Goal: Obtain resource: Download file/media

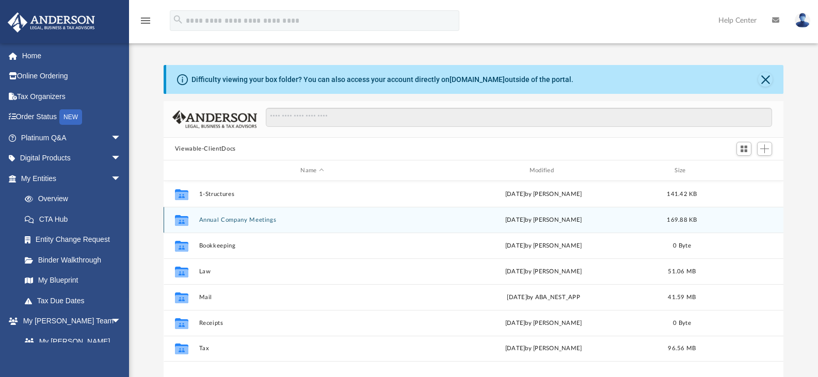
scroll to position [227, 612]
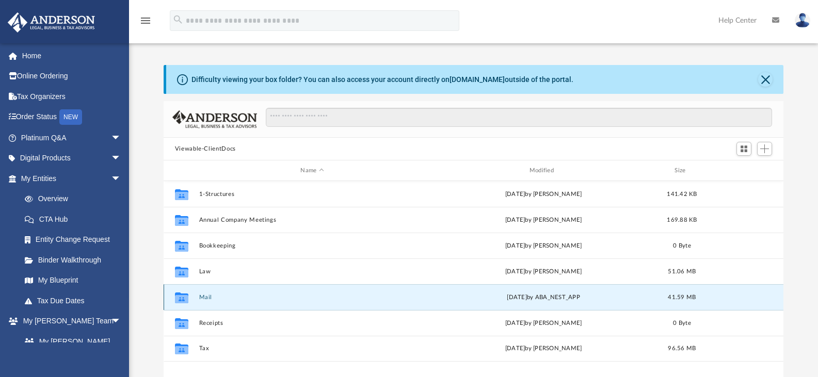
click at [201, 296] on button "Mail" at bounding box center [312, 297] width 226 height 7
click at [207, 295] on button "Mail" at bounding box center [312, 297] width 226 height 7
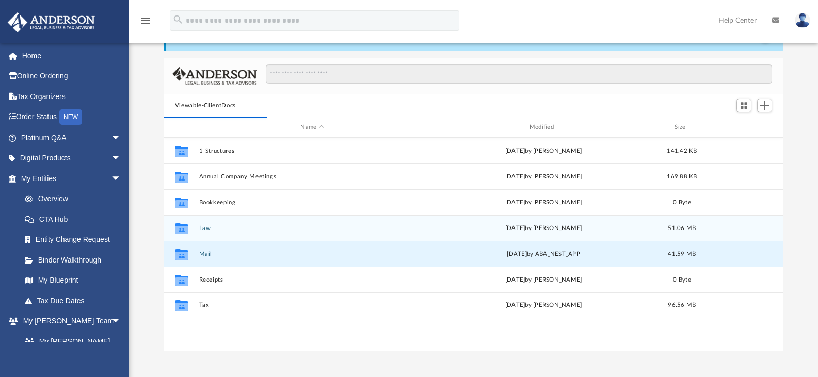
scroll to position [0, 0]
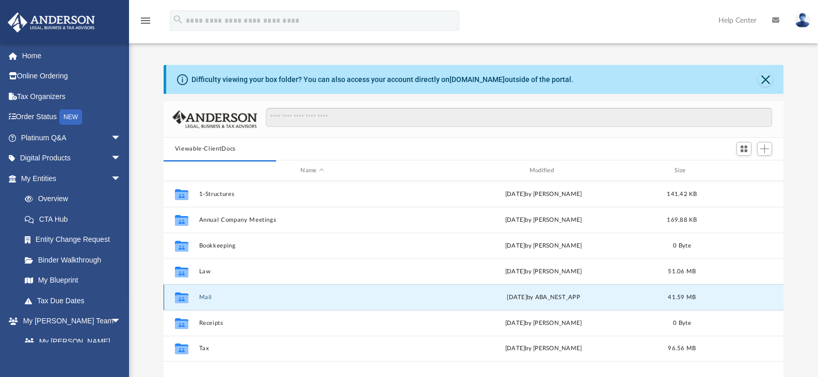
click at [183, 299] on icon "grid" at bounding box center [181, 297] width 13 height 11
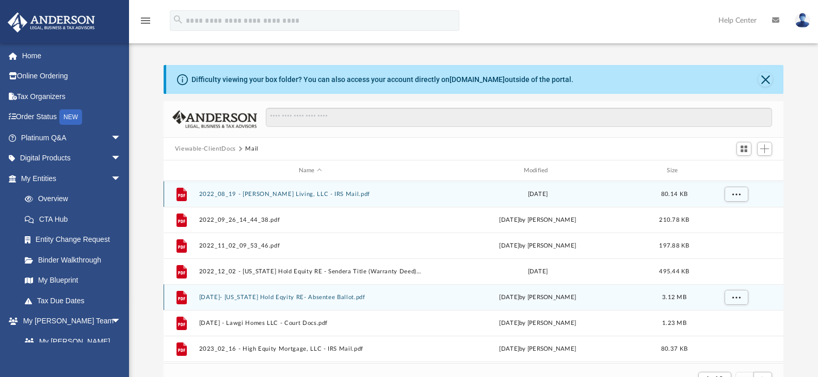
scroll to position [195, 612]
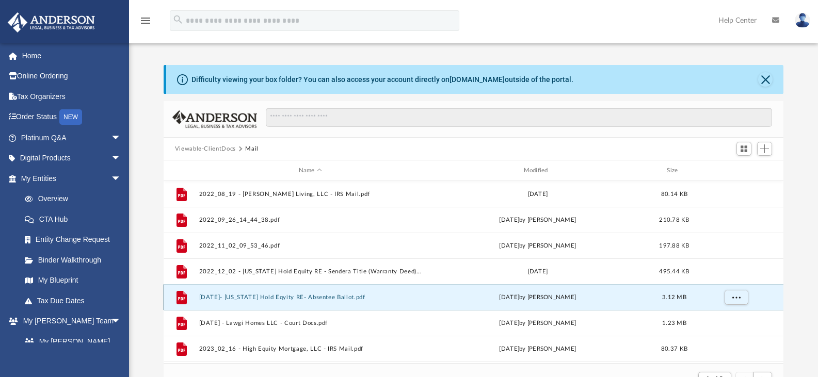
click at [206, 299] on button "[DATE]- [US_STATE] Hold Eqyity RE- Absentee Ballot.pdf" at bounding box center [310, 297] width 223 height 7
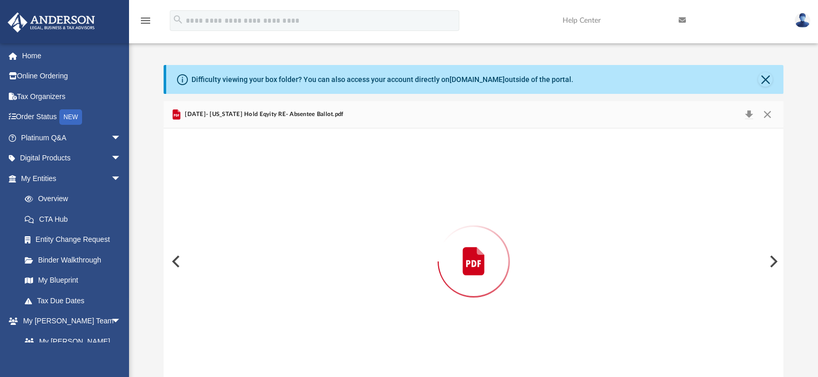
scroll to position [18, 0]
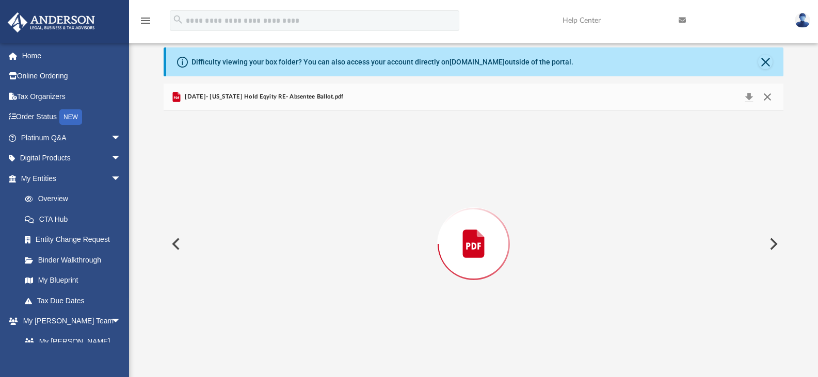
click at [766, 100] on button "Close" at bounding box center [767, 97] width 19 height 14
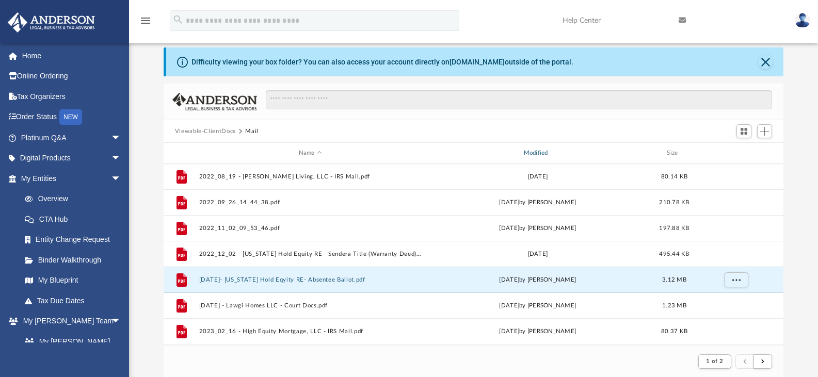
click at [543, 151] on div "Modified" at bounding box center [537, 153] width 223 height 9
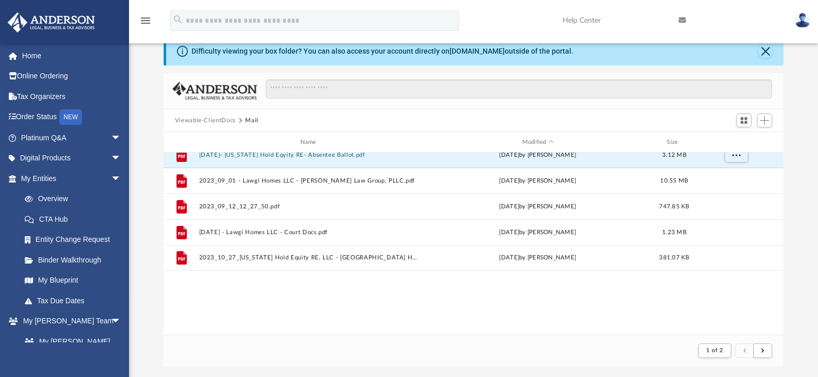
scroll to position [0, 0]
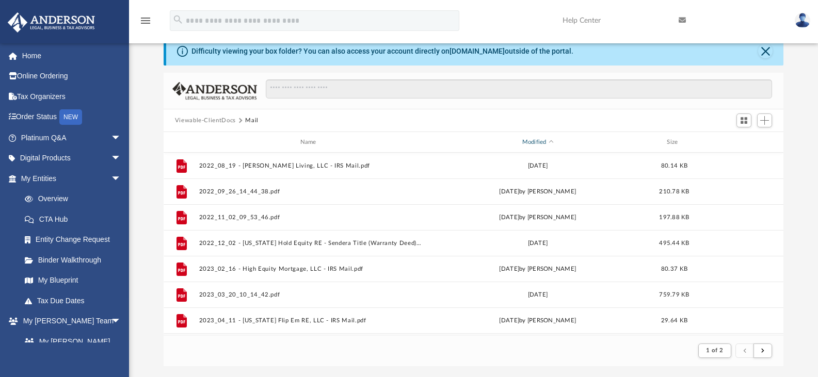
click at [526, 144] on div "Modified" at bounding box center [537, 142] width 223 height 9
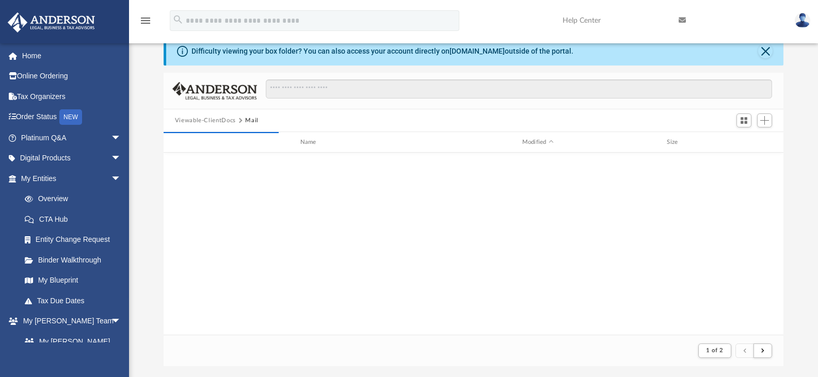
scroll to position [940, 0]
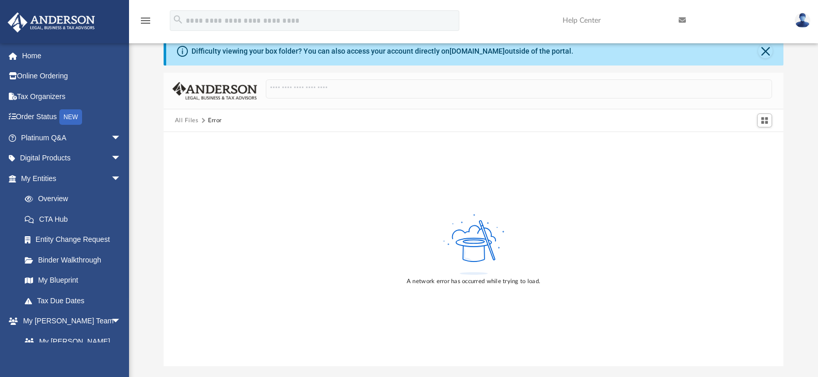
drag, startPoint x: 781, startPoint y: 173, endPoint x: 761, endPoint y: 321, distance: 149.4
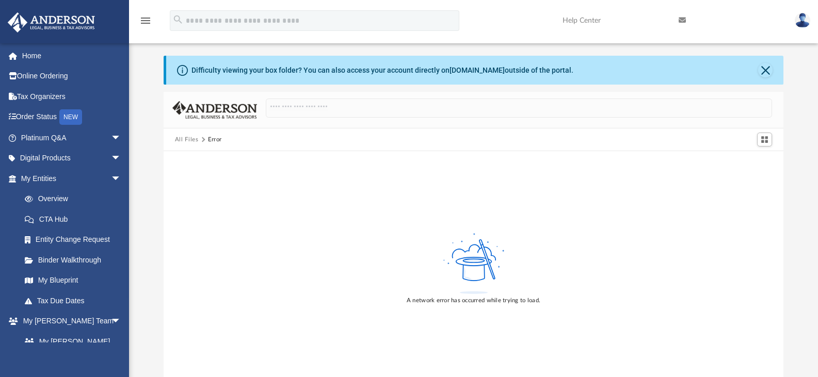
scroll to position [0, 0]
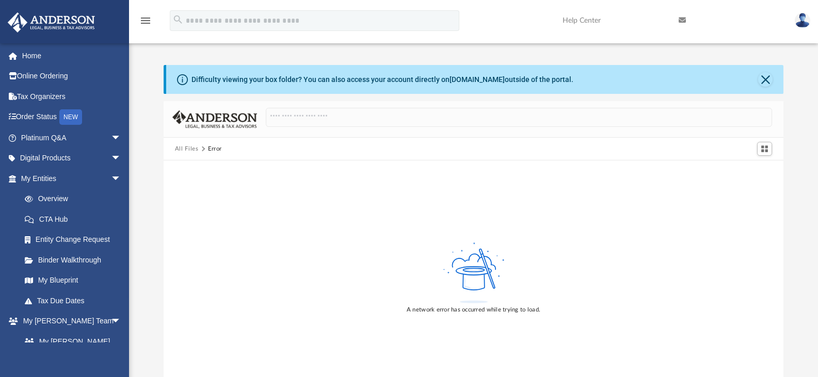
click at [221, 150] on div "All Files Error" at bounding box center [203, 148] width 56 height 9
click at [186, 144] on button "All Files" at bounding box center [187, 148] width 24 height 9
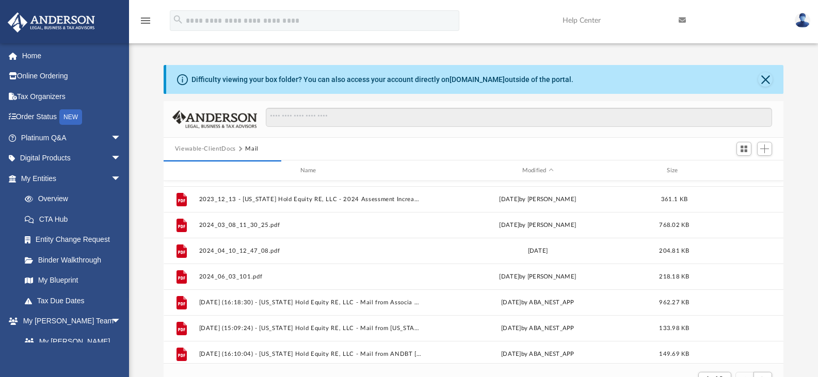
scroll to position [385, 0]
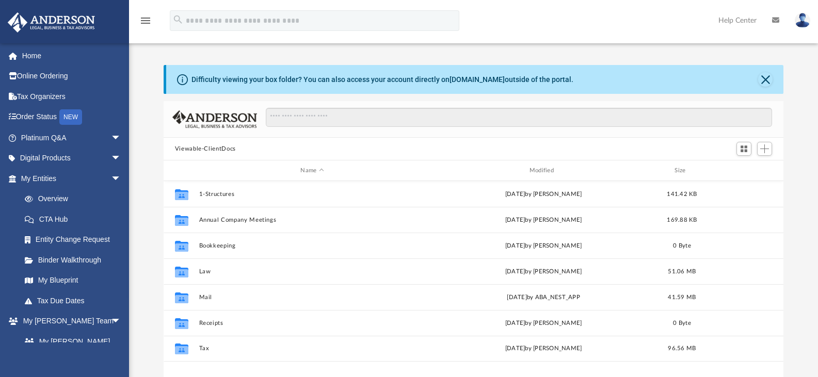
scroll to position [227, 612]
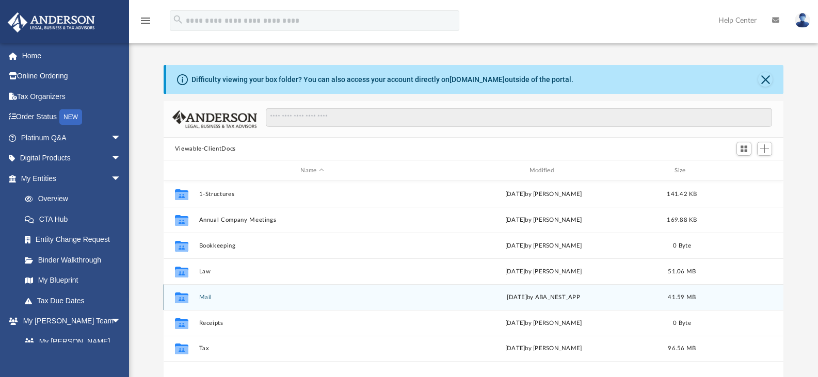
click at [203, 299] on button "Mail" at bounding box center [312, 297] width 226 height 7
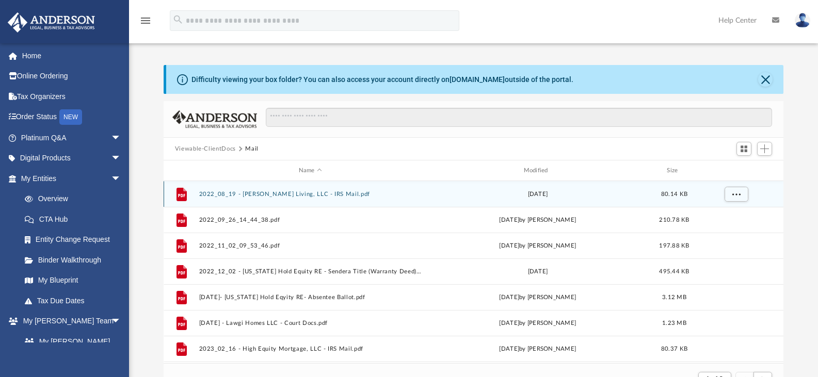
scroll to position [195, 612]
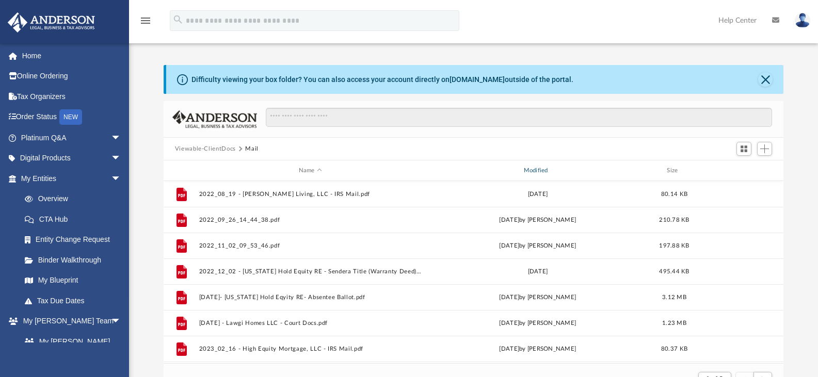
click at [537, 167] on div "Modified" at bounding box center [537, 170] width 223 height 9
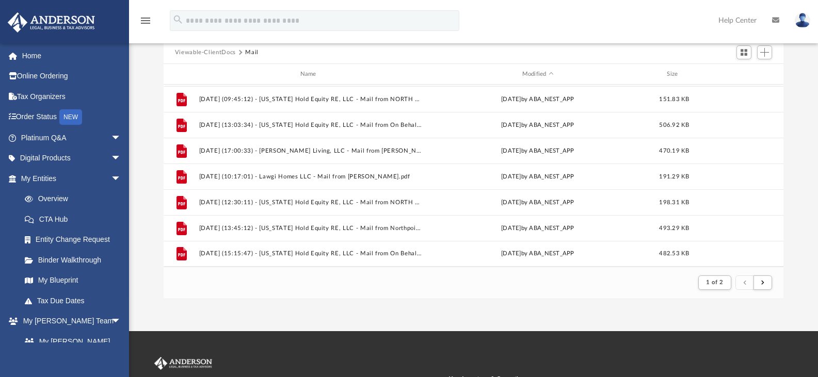
scroll to position [101, 0]
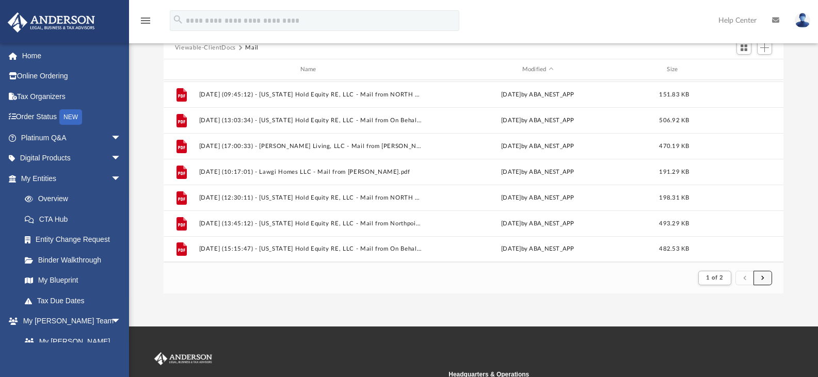
click at [764, 281] on button "submit" at bounding box center [762, 278] width 19 height 15
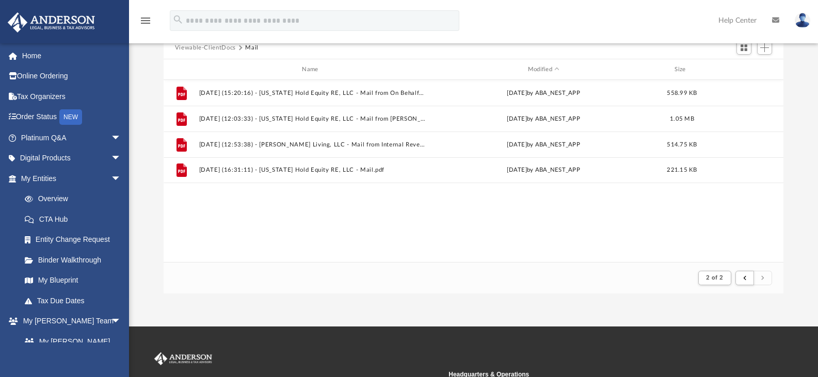
scroll to position [0, 0]
click at [779, 246] on div "File 2025.08.05 (15:20:16) - Texas Hold Equity RE, LLC - Mail from On Behalf of…" at bounding box center [474, 171] width 620 height 182
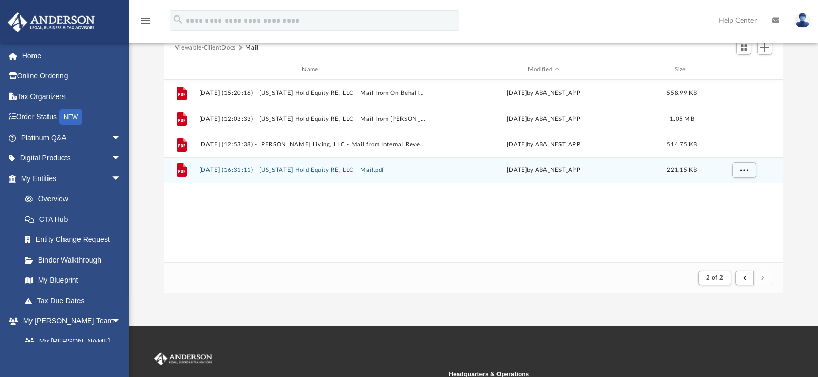
click at [286, 170] on button "2025.08.28 (16:31:11) - Texas Hold Equity RE, LLC - Mail.pdf" at bounding box center [312, 170] width 226 height 7
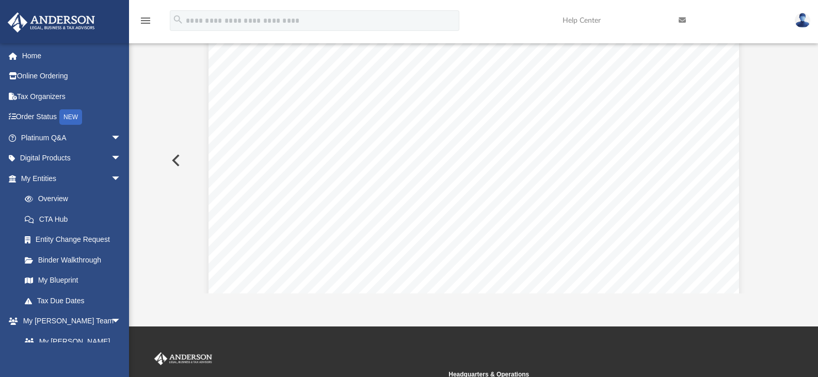
scroll to position [155, 0]
